Goal: Transaction & Acquisition: Book appointment/travel/reservation

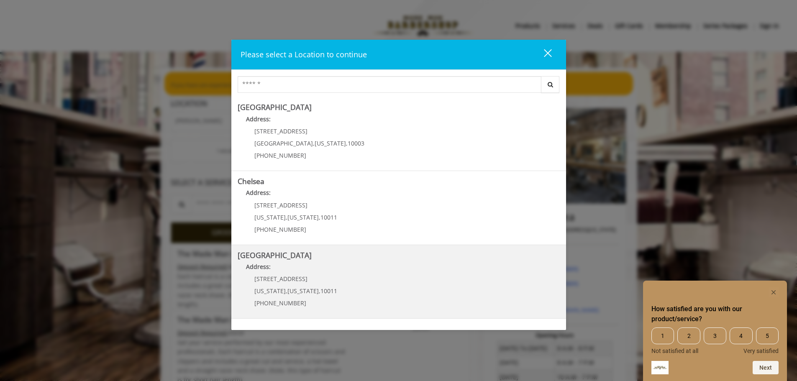
click at [389, 269] on Street "Address:" at bounding box center [399, 268] width 322 height 13
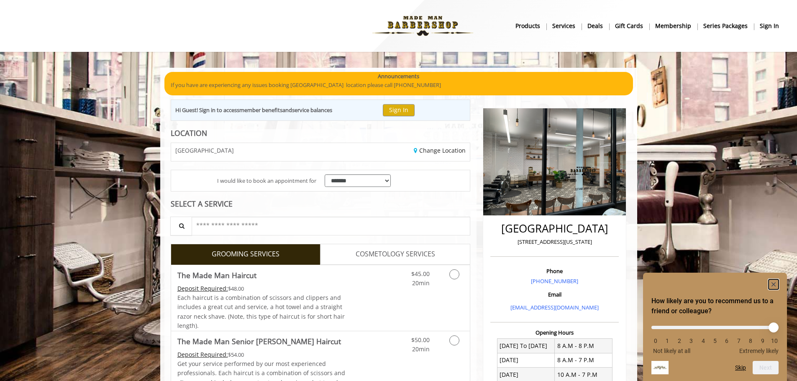
click at [772, 281] on rect "Hide survey" at bounding box center [774, 285] width 10 height 10
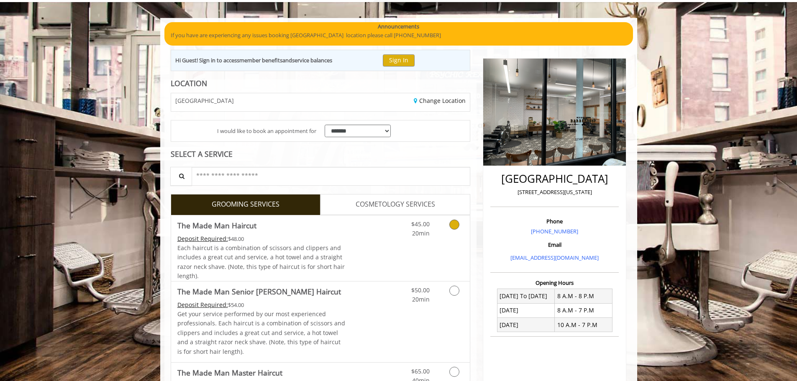
scroll to position [126, 0]
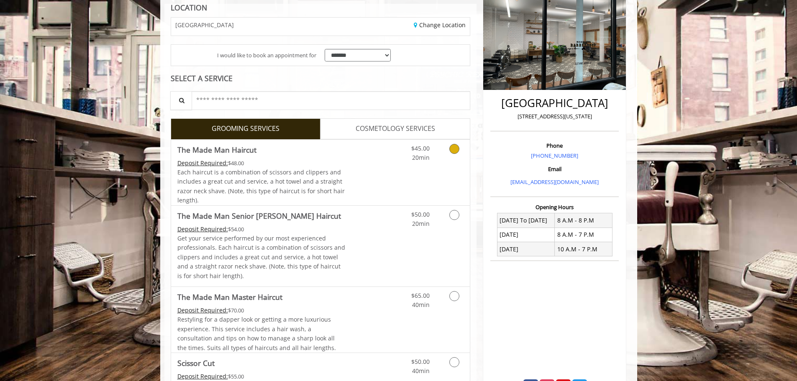
click at [341, 169] on div "Each haircut is a combination of scissors and clippers and includes a great cut…" at bounding box center [261, 187] width 168 height 38
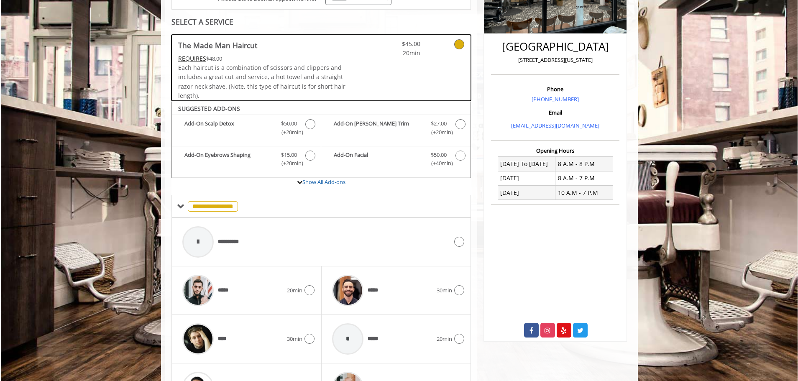
scroll to position [242, 0]
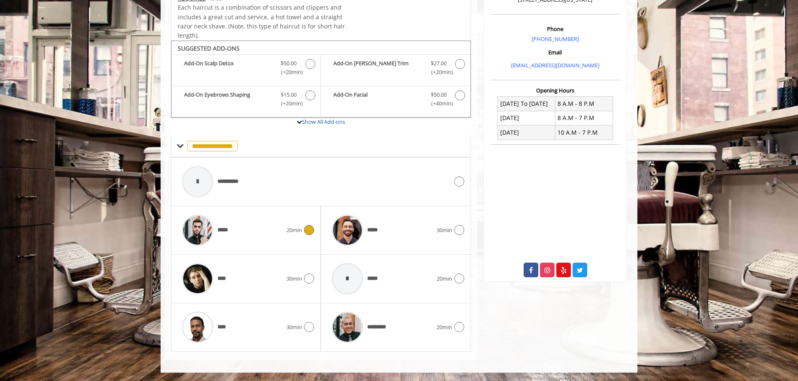
click at [230, 227] on span "*****" at bounding box center [225, 230] width 14 height 9
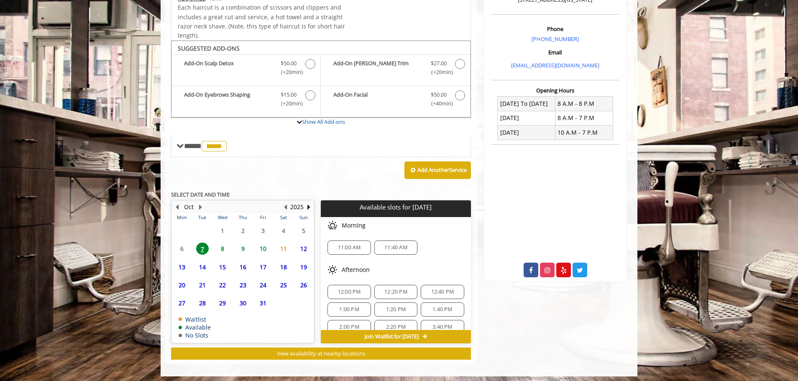
click at [243, 246] on span "9" at bounding box center [243, 249] width 13 height 12
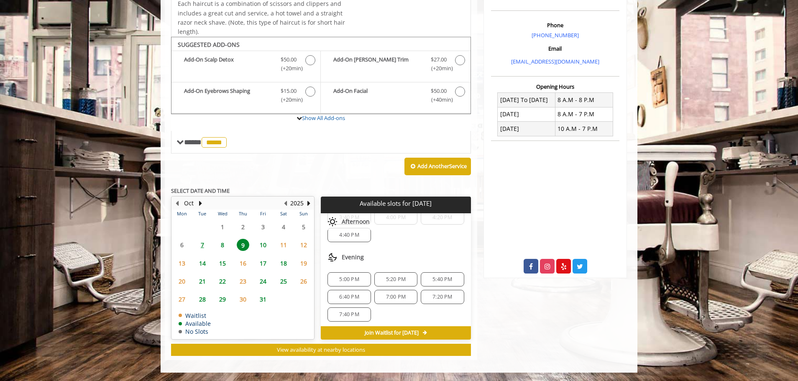
scroll to position [161, 0]
click at [340, 278] on span "5:00 PM" at bounding box center [349, 277] width 20 height 7
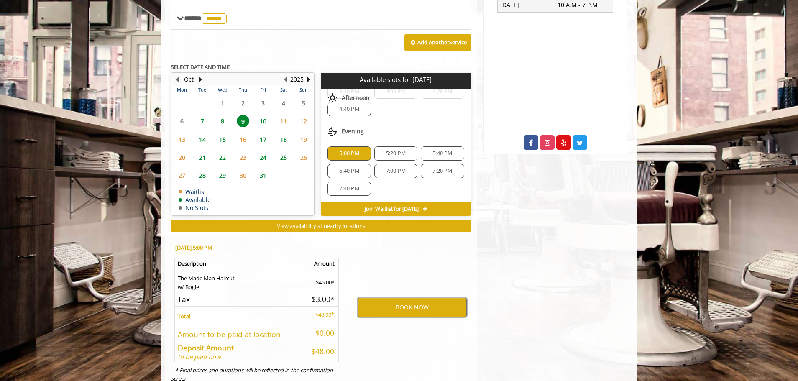
scroll to position [355, 0]
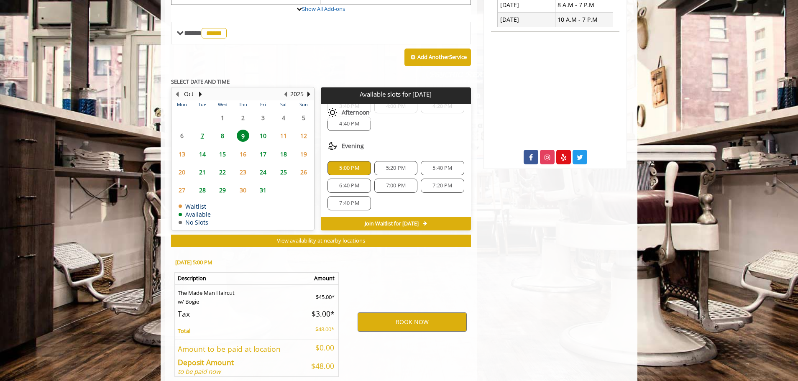
click at [393, 169] on span "5:20 PM" at bounding box center [396, 168] width 20 height 7
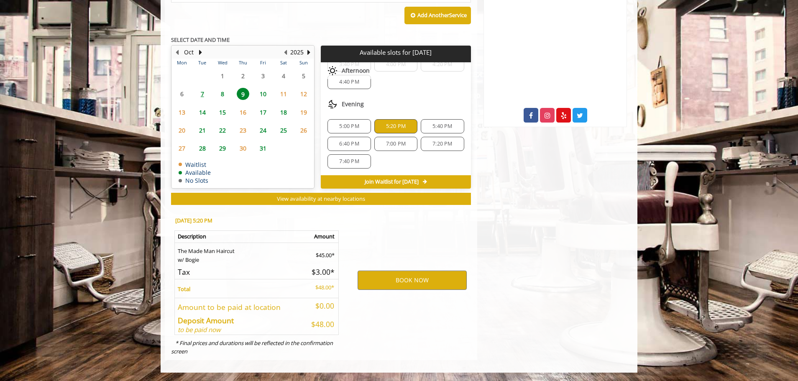
click at [434, 128] on span "5:40 PM" at bounding box center [443, 126] width 20 height 7
click at [401, 282] on button "BOOK NOW" at bounding box center [412, 280] width 109 height 19
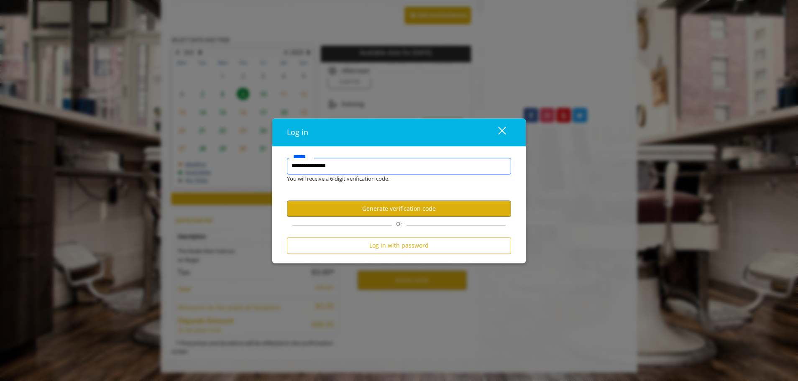
type input "**********"
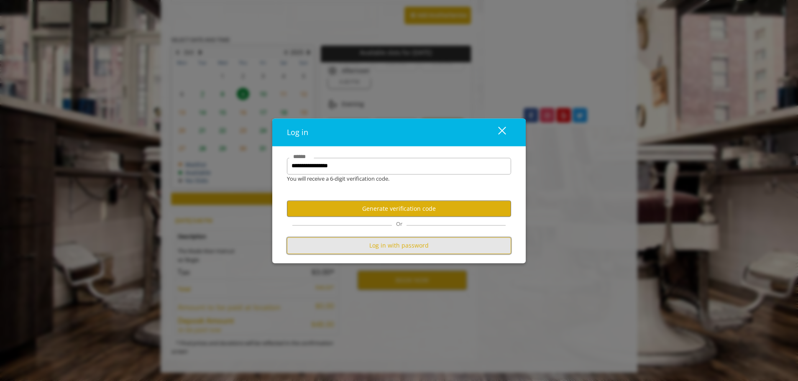
click at [399, 249] on button "Log in with password" at bounding box center [399, 246] width 224 height 16
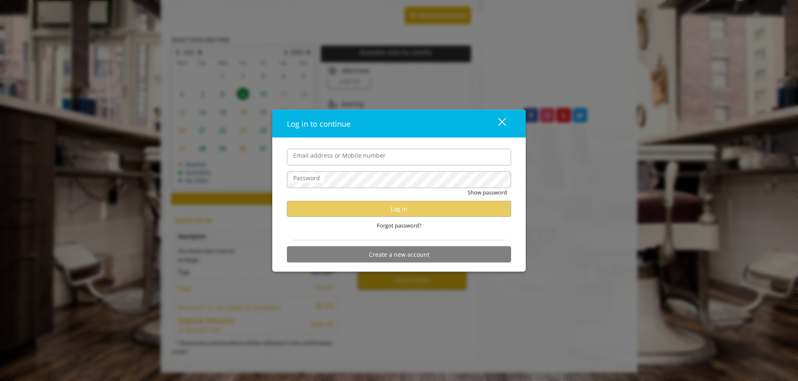
scroll to position [0, 0]
click at [320, 157] on input "Email address or Mobile number" at bounding box center [399, 157] width 224 height 17
type input "**********"
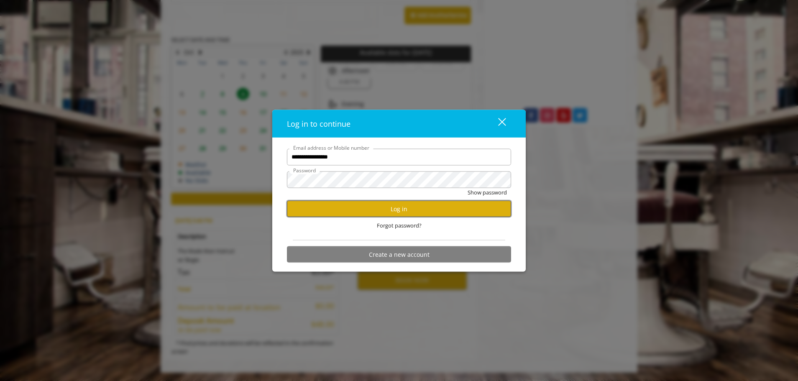
click at [382, 210] on button "Log in" at bounding box center [399, 209] width 224 height 16
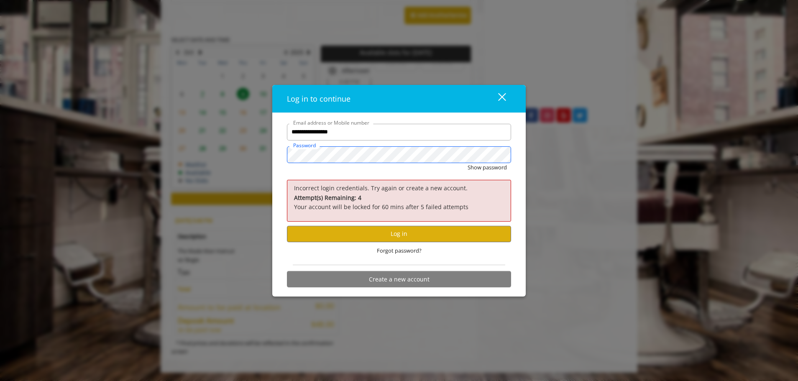
click at [184, 148] on div "**********" at bounding box center [399, 190] width 798 height 381
click at [491, 169] on button "Show password" at bounding box center [487, 167] width 39 height 9
click at [387, 230] on button "Log in" at bounding box center [399, 234] width 224 height 16
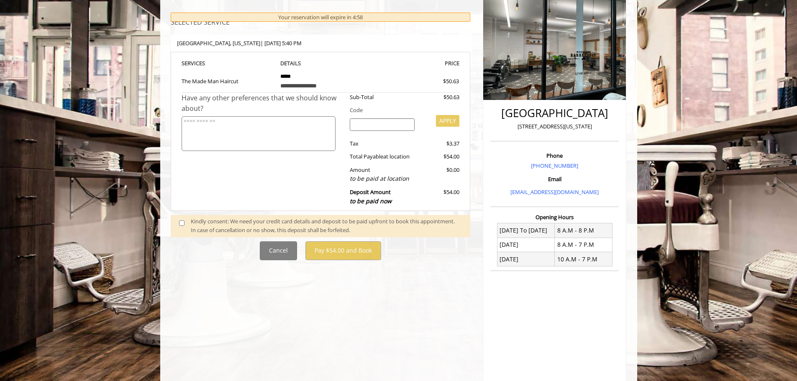
scroll to position [126, 0]
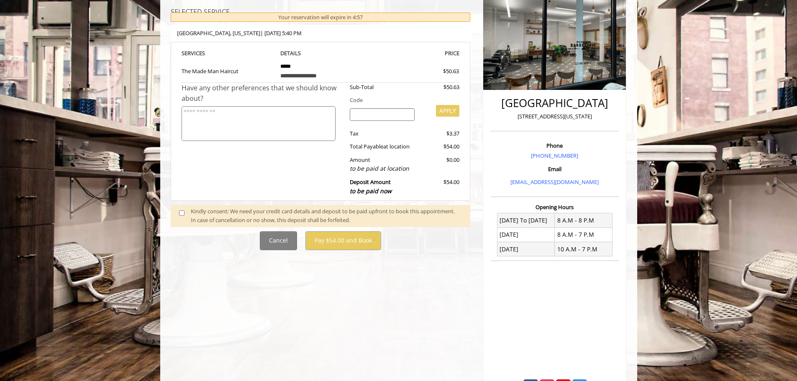
click at [182, 216] on span at bounding box center [185, 216] width 25 height 18
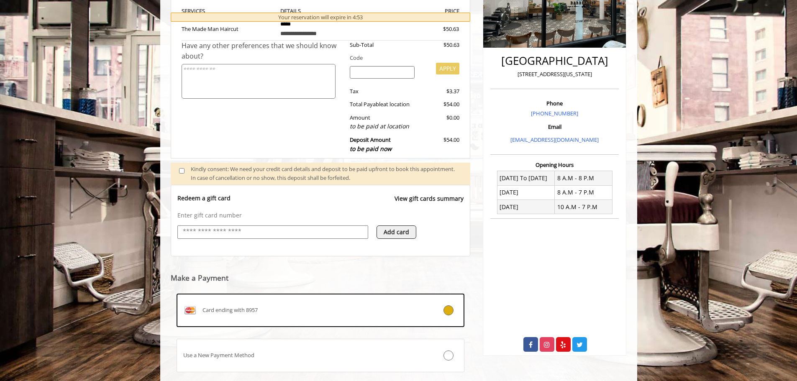
scroll to position [53, 0]
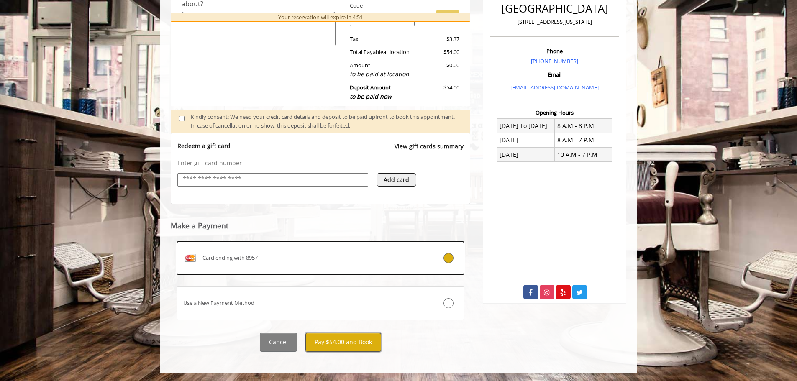
click at [351, 343] on button "Pay $54.00 and Book" at bounding box center [343, 342] width 76 height 19
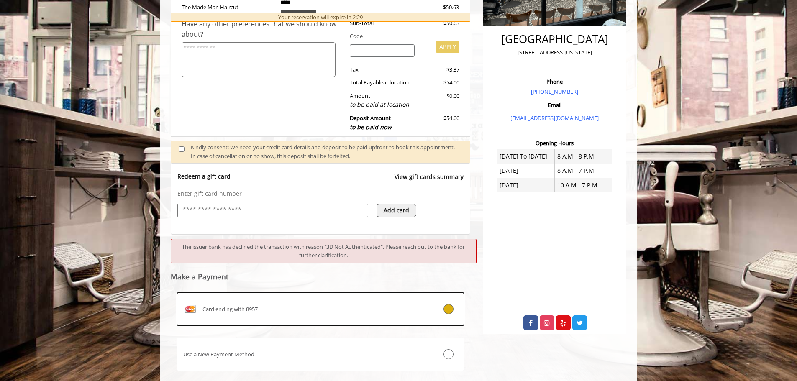
scroll to position [161, 0]
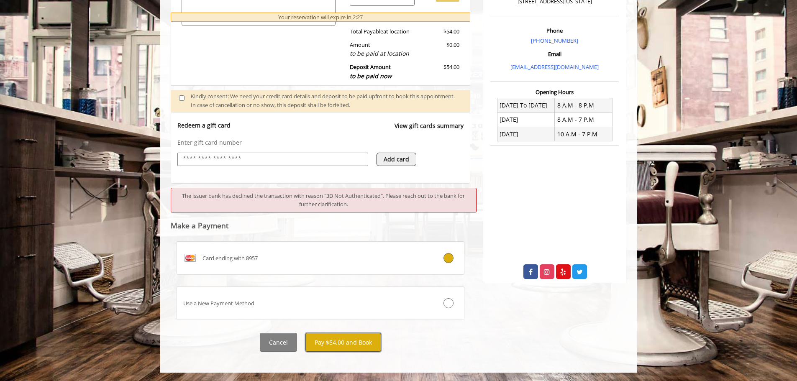
click at [335, 343] on button "Pay $54.00 and Book" at bounding box center [343, 342] width 76 height 19
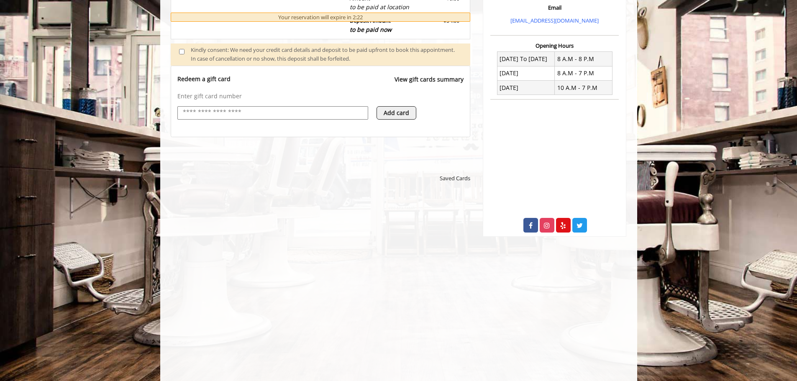
scroll to position [289, 0]
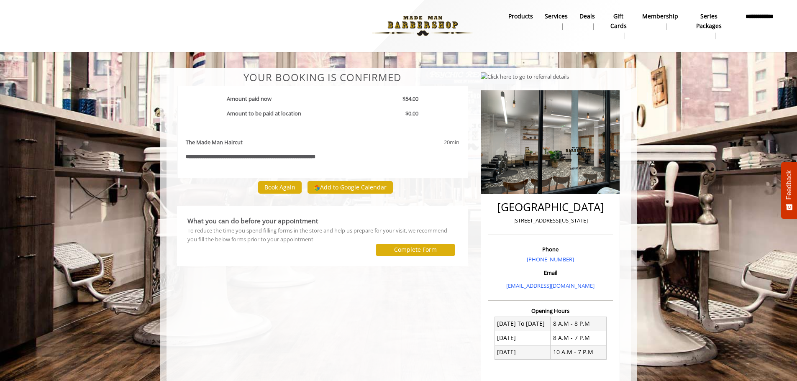
click at [234, 269] on div "**********" at bounding box center [323, 286] width 304 height 429
